Goal: Task Accomplishment & Management: Manage account settings

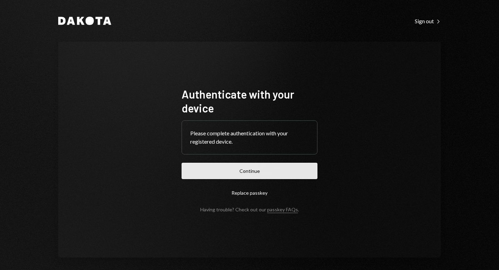
click at [265, 175] on button "Continue" at bounding box center [250, 171] width 136 height 16
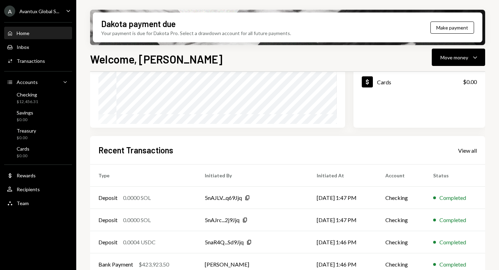
scroll to position [116, 0]
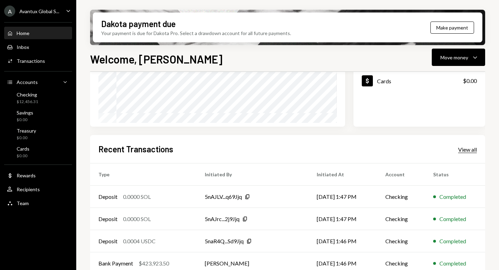
click at [467, 148] on div "View all" at bounding box center [467, 149] width 19 height 7
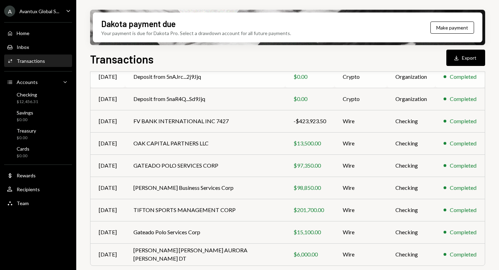
scroll to position [125, 0]
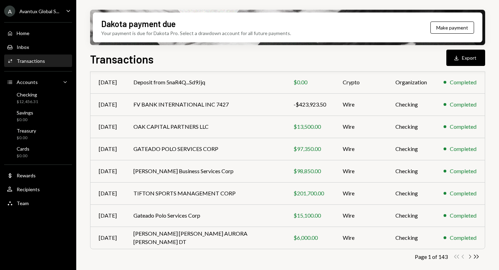
click at [471, 257] on icon "Chevron Right" at bounding box center [470, 256] width 7 height 7
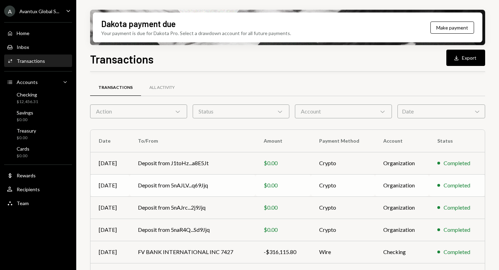
scroll to position [120, 0]
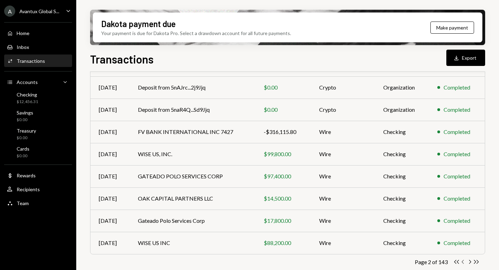
click at [464, 263] on icon "Chevron Left" at bounding box center [463, 261] width 7 height 7
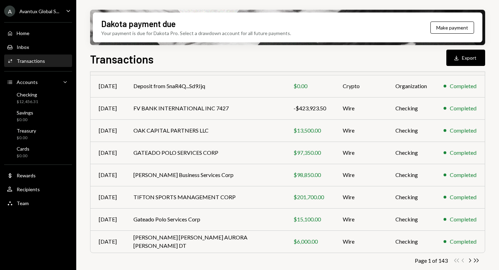
scroll to position [121, 0]
click at [43, 10] on div "Avantux Global S..." at bounding box center [39, 11] width 40 height 6
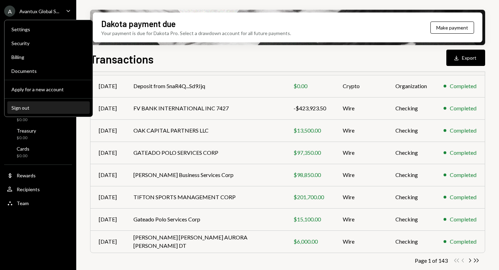
click at [48, 109] on div "Sign out" at bounding box center [48, 108] width 74 height 6
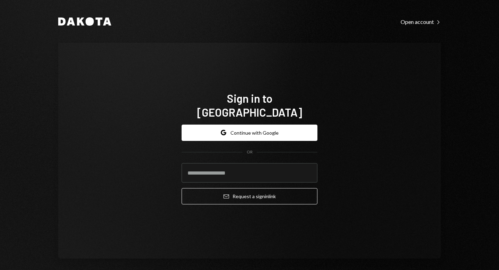
click at [237, 134] on form "Google Continue with Google OR Email Request a sign in link" at bounding box center [250, 164] width 136 height 80
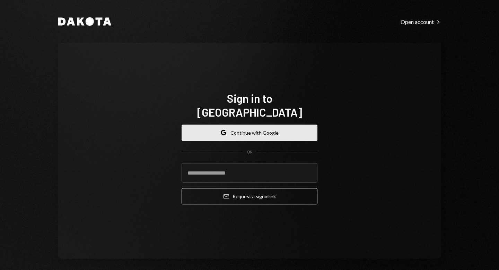
click at [243, 129] on button "Google Continue with Google" at bounding box center [250, 132] width 136 height 16
